Goal: Information Seeking & Learning: Check status

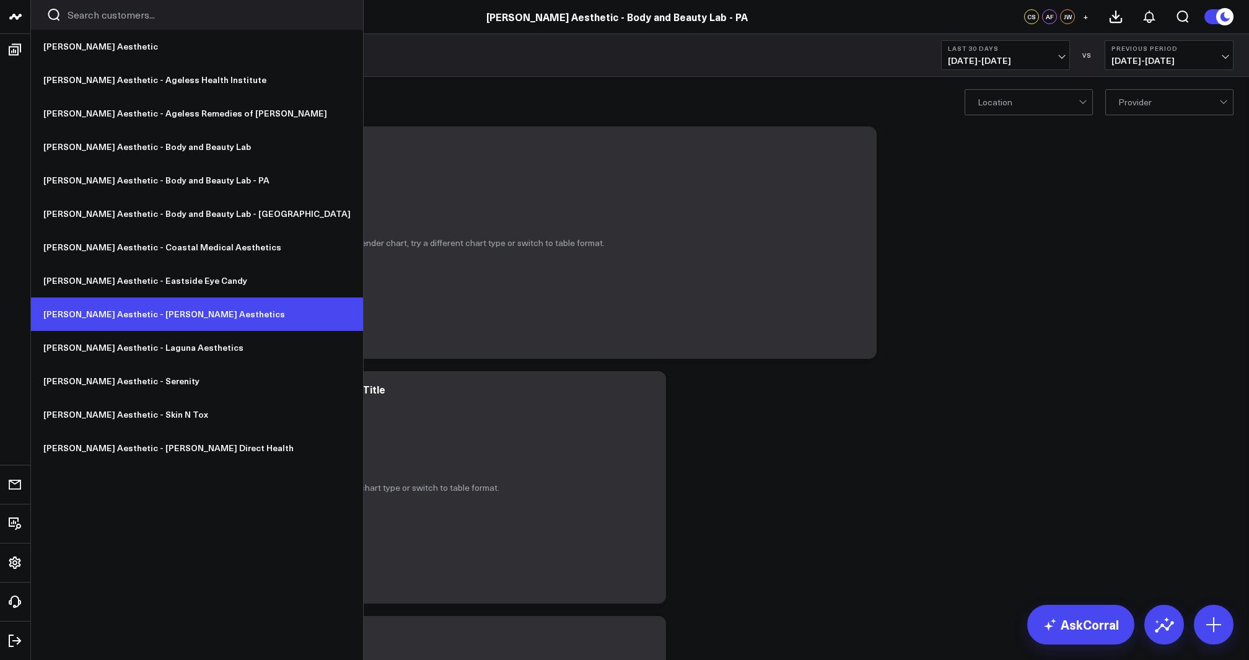
click at [124, 310] on link "[PERSON_NAME] Aesthetic - [PERSON_NAME] Aesthetics" at bounding box center [197, 313] width 332 height 33
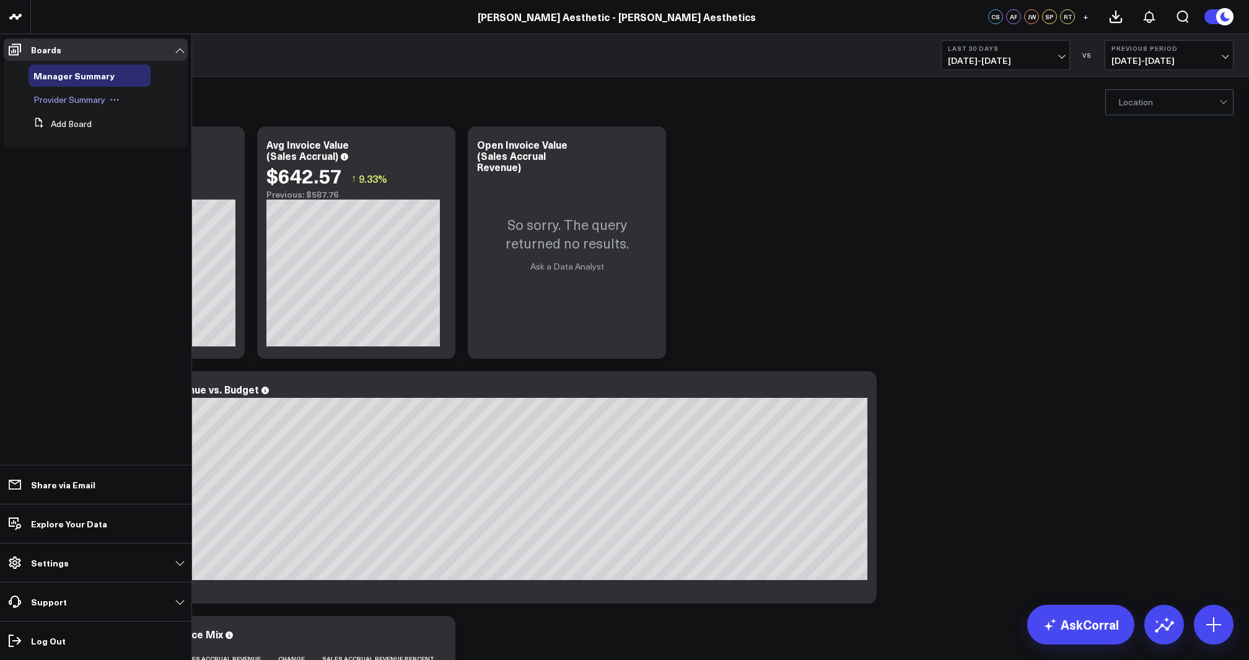
click at [56, 95] on span "Provider Summary" at bounding box center [69, 100] width 72 height 12
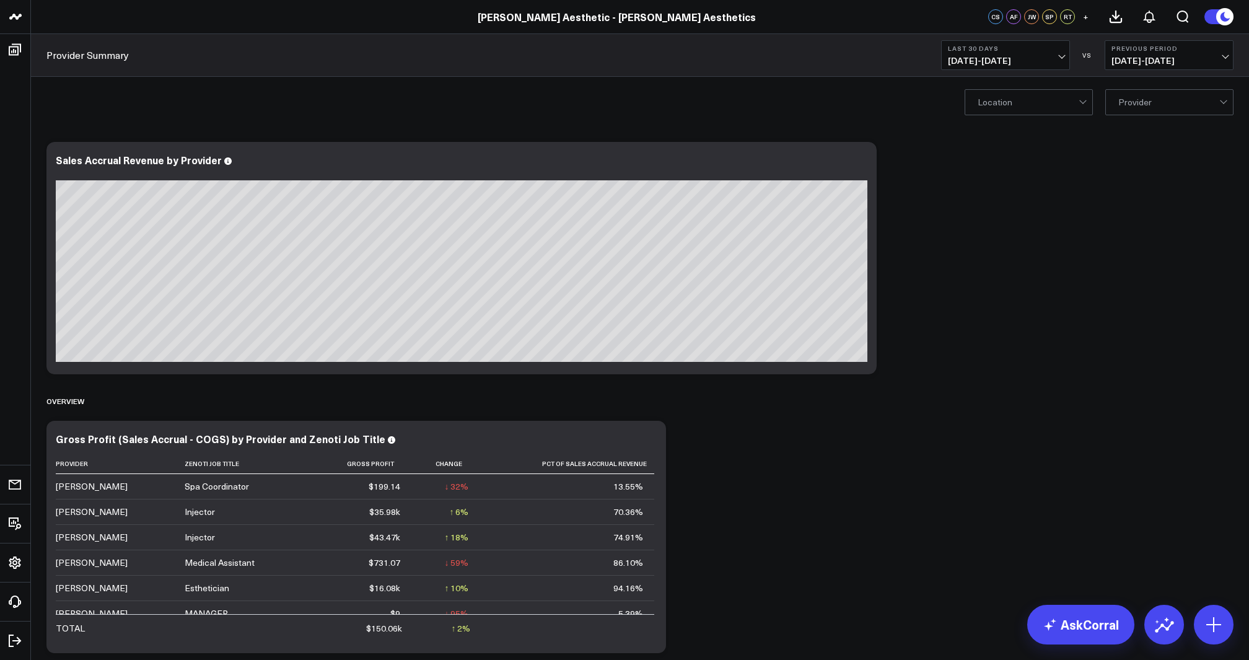
click at [1155, 58] on span "[DATE] - [DATE]" at bounding box center [1168, 61] width 115 height 10
click at [1123, 129] on link "YoY" at bounding box center [1169, 130] width 128 height 24
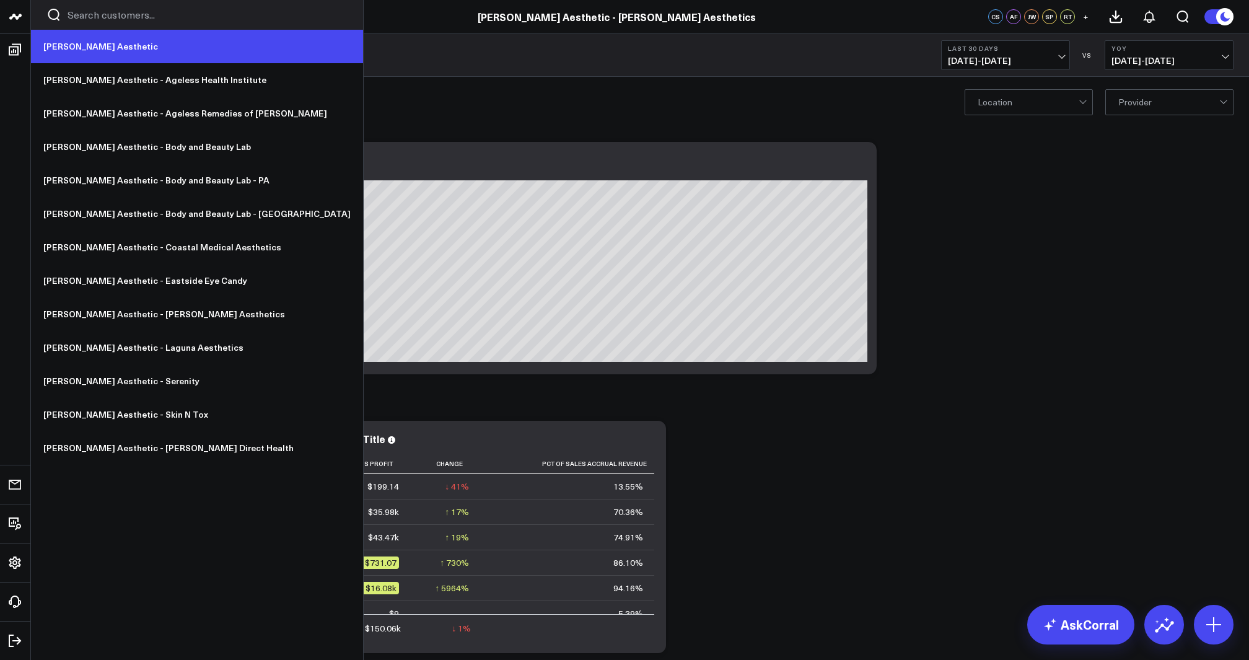
click at [79, 48] on link "[PERSON_NAME] Aesthetic" at bounding box center [197, 46] width 332 height 33
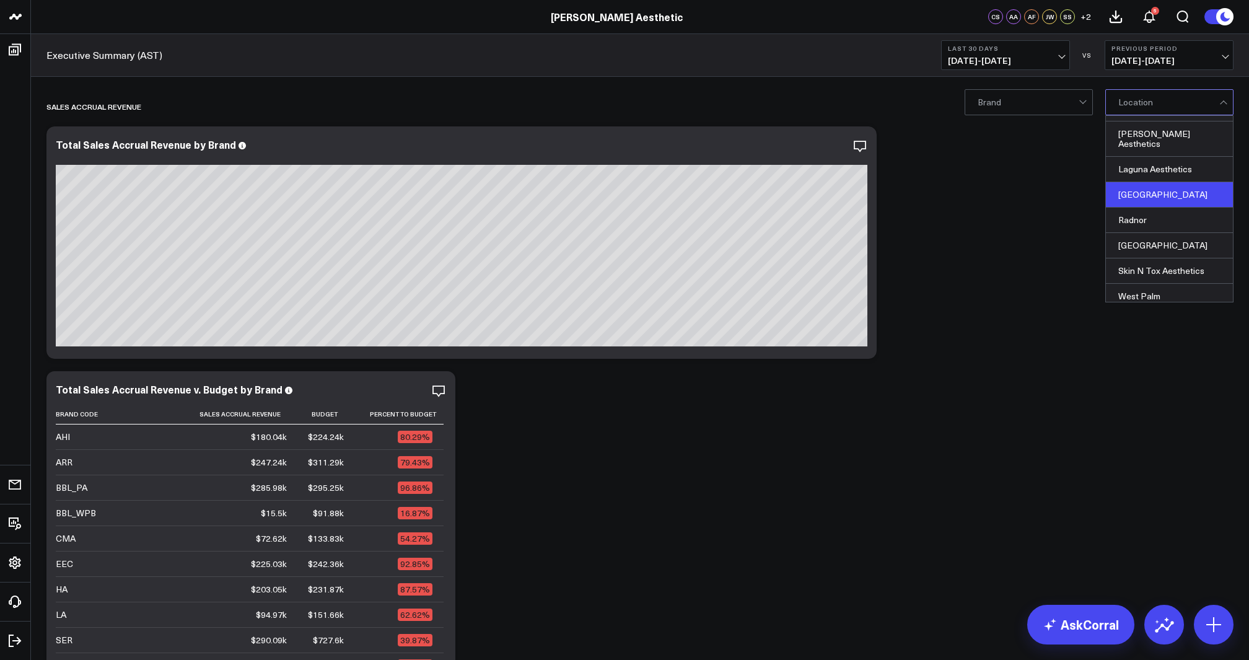
scroll to position [130, 0]
click at [1157, 183] on div "Philadelphia" at bounding box center [1169, 195] width 127 height 25
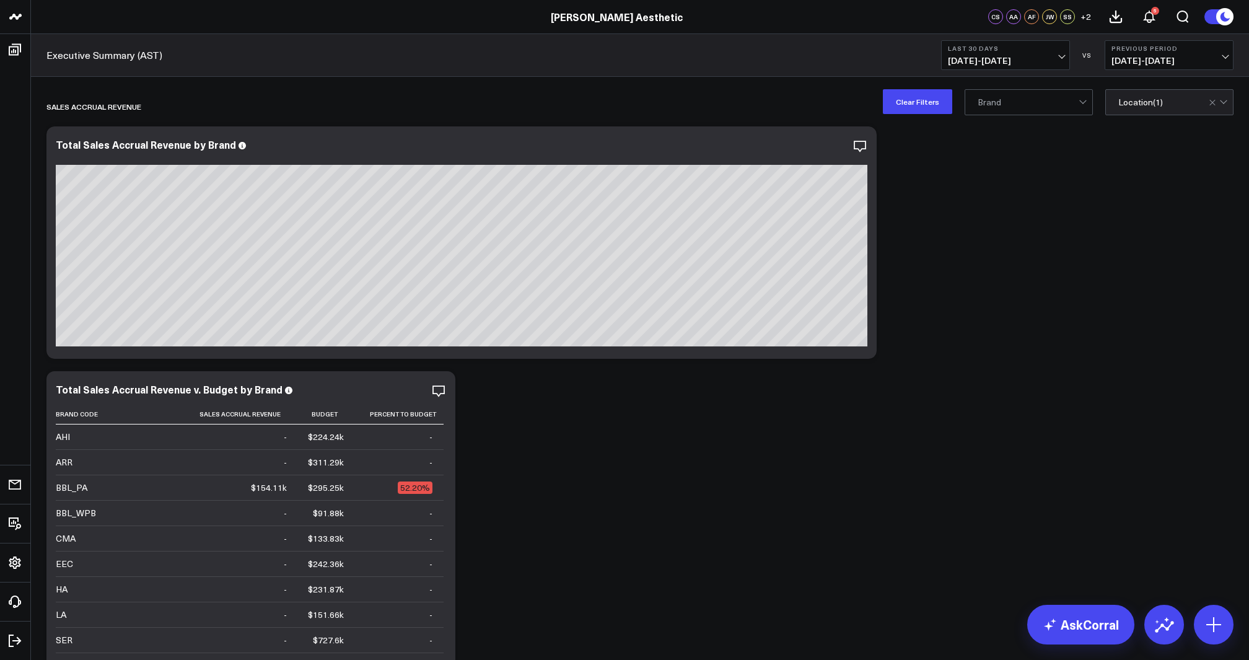
click at [986, 56] on span "07/26/25 - 08/24/25" at bounding box center [1005, 61] width 115 height 10
click at [982, 107] on link "Last 7 Days" at bounding box center [1005, 106] width 128 height 24
click at [1181, 63] on span "08/11/25 - 08/17/25" at bounding box center [1168, 61] width 115 height 10
click at [1148, 129] on link "YoY" at bounding box center [1169, 130] width 128 height 24
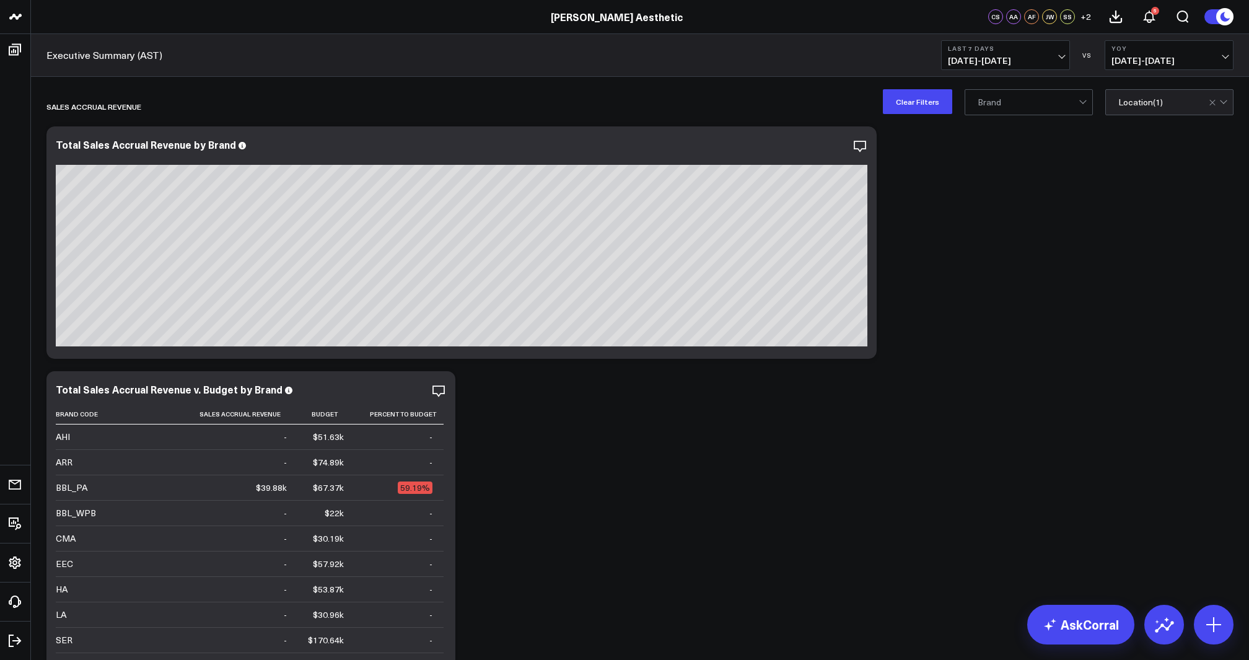
click at [1007, 52] on b "Last 7 Days" at bounding box center [1005, 48] width 115 height 7
click at [979, 129] on link "Last 30 Days" at bounding box center [1005, 130] width 128 height 24
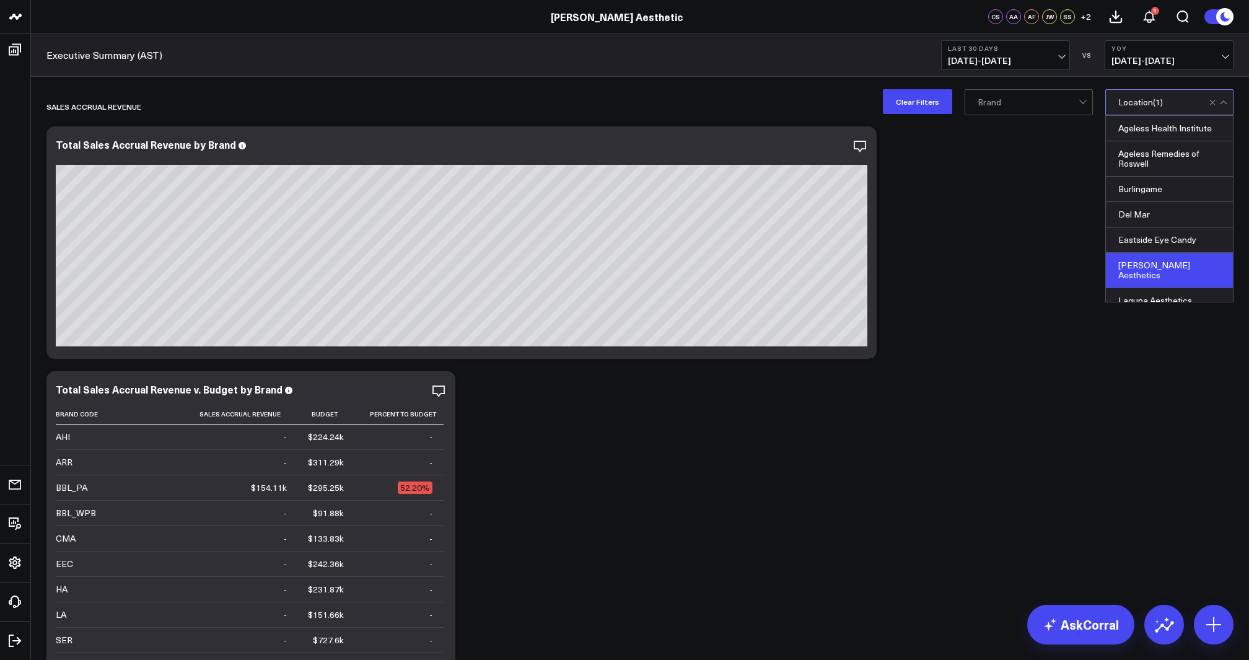
scroll to position [130, 0]
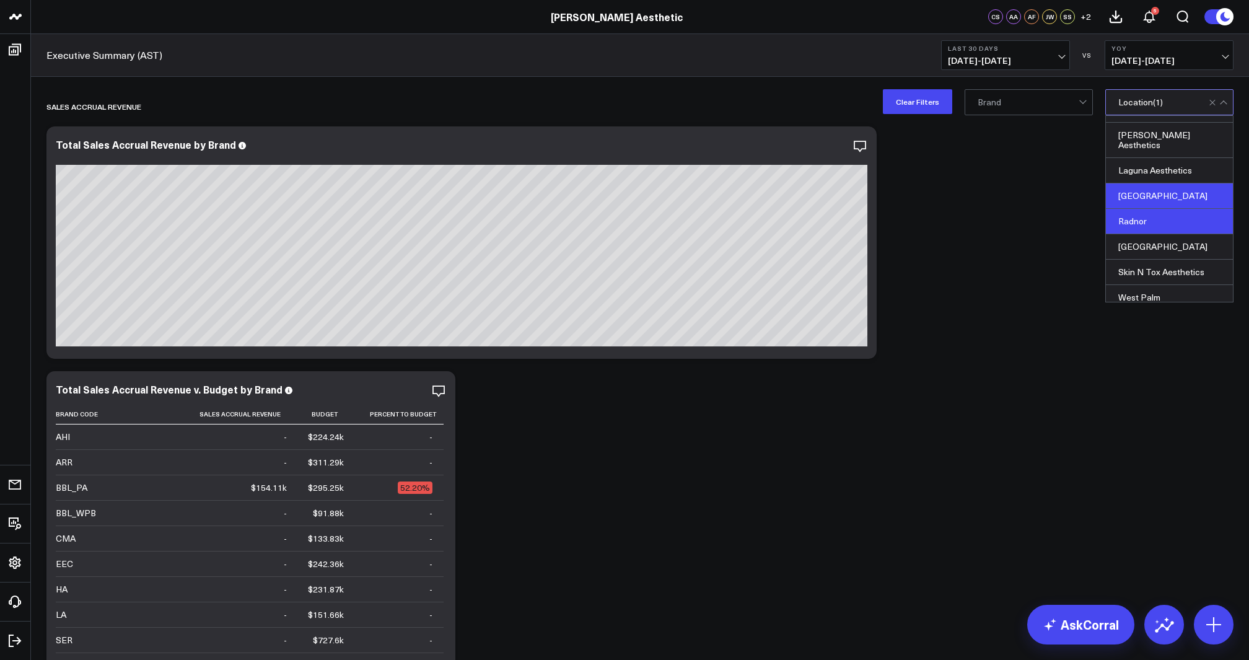
click at [1181, 209] on div "Radnor" at bounding box center [1169, 221] width 127 height 25
click at [1138, 185] on div "Philadelphia" at bounding box center [1169, 195] width 127 height 25
